Goal: Information Seeking & Learning: Learn about a topic

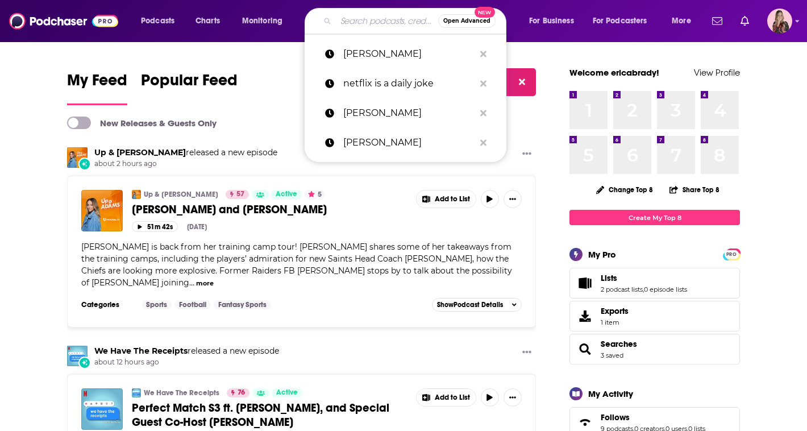
click at [353, 20] on input "Search podcasts, credits, & more..." at bounding box center [387, 21] width 102 height 18
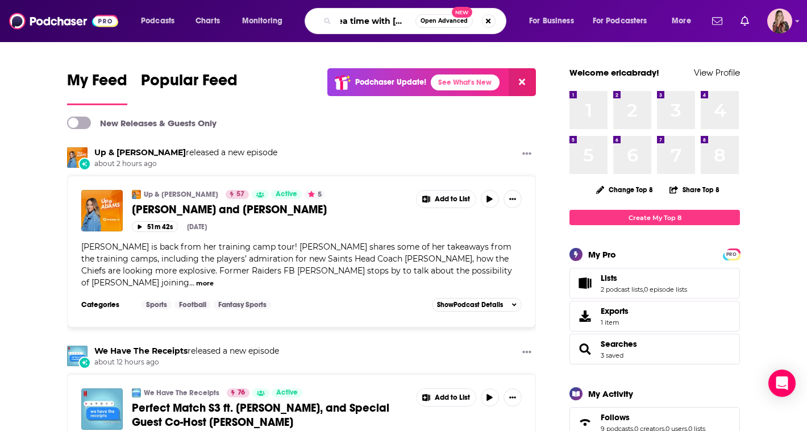
scroll to position [0, 12]
type input "tea time with [PERSON_NAME]"
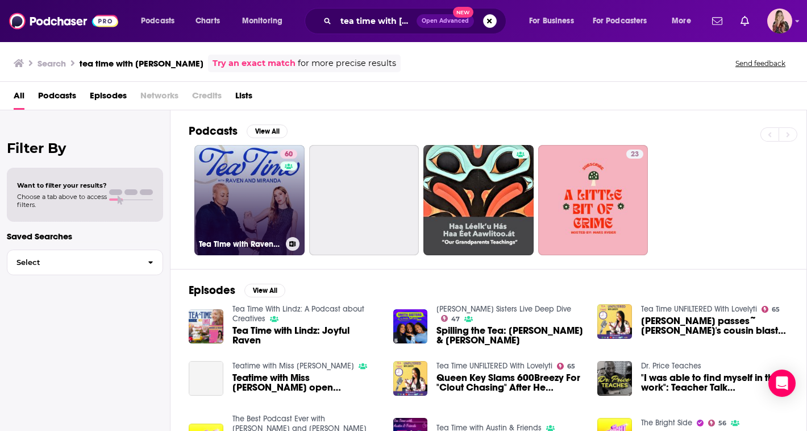
click at [262, 217] on link "60 Tea Time with Raven & [PERSON_NAME]" at bounding box center [249, 200] width 110 height 110
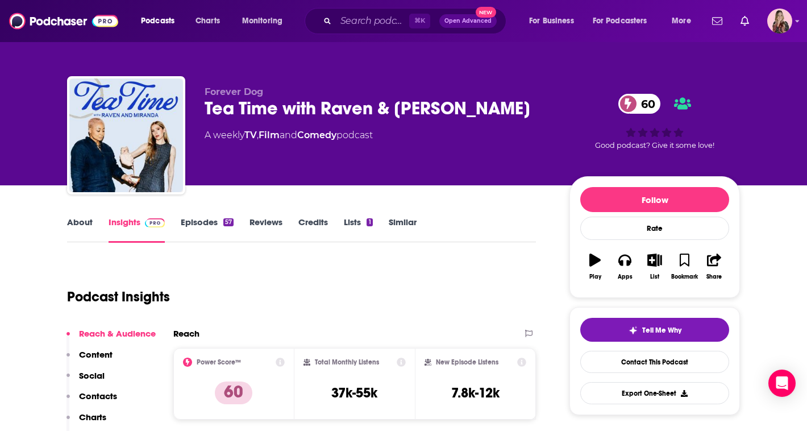
click at [198, 220] on link "Episodes 57" at bounding box center [207, 230] width 53 height 26
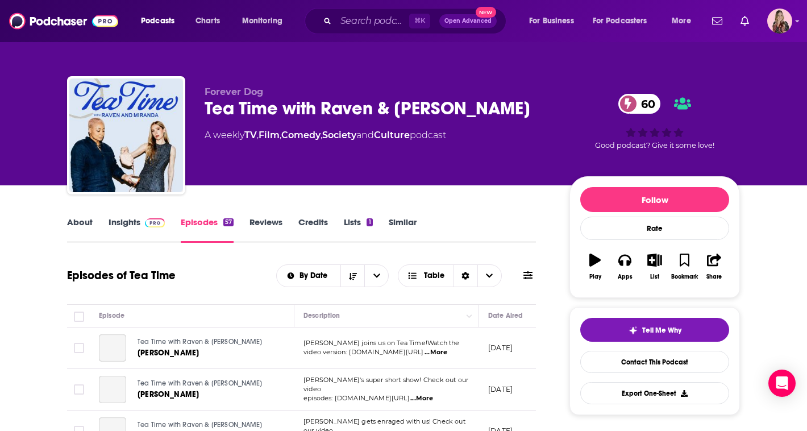
click at [131, 223] on link "Insights" at bounding box center [137, 230] width 56 height 26
